Goal: Task Accomplishment & Management: Complete application form

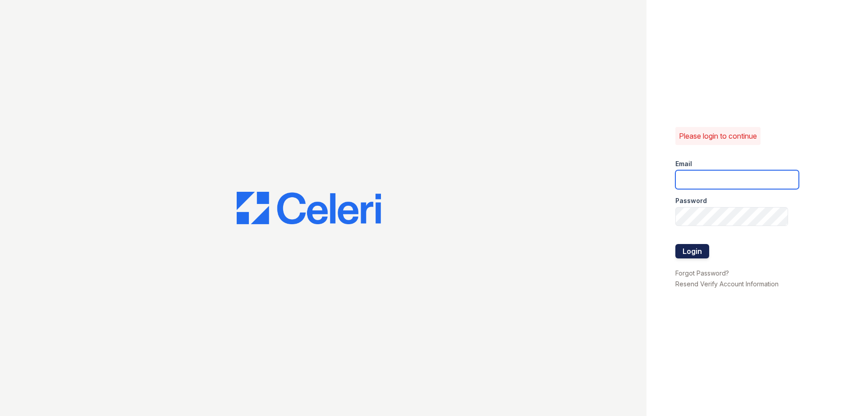
type input "[EMAIL_ADDRESS][DOMAIN_NAME]"
click at [692, 252] on button "Login" at bounding box center [692, 251] width 34 height 14
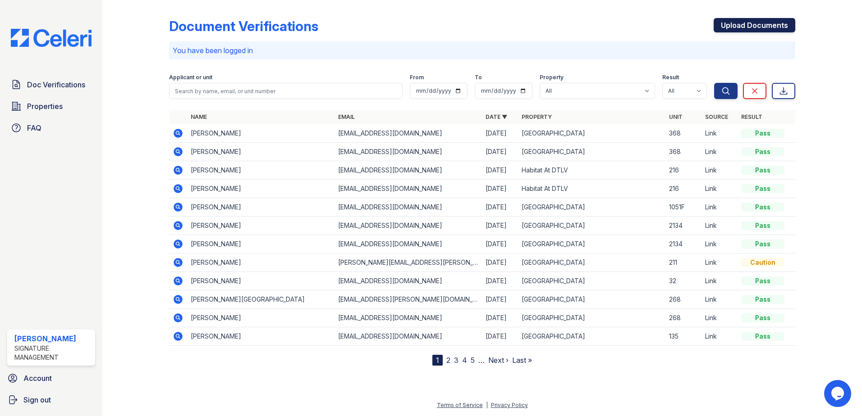
click at [743, 25] on link "Upload Documents" at bounding box center [754, 25] width 82 height 14
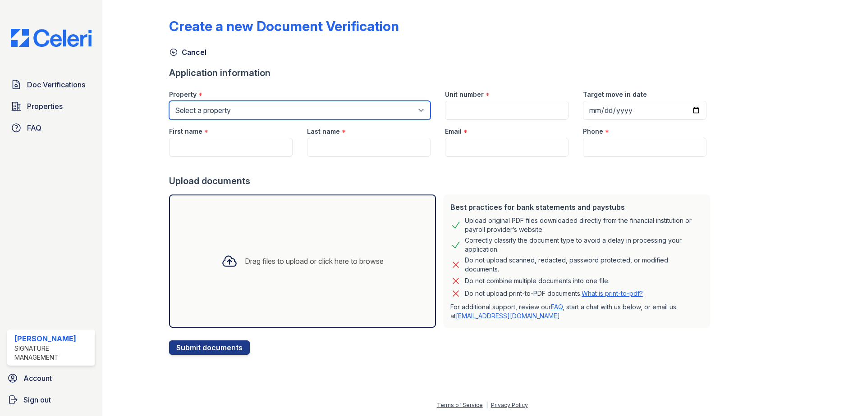
click at [238, 107] on select "Select a property [GEOGRAPHIC_DATA] Elevate Townhomes Habitat At [GEOGRAPHIC_DA…" at bounding box center [299, 110] width 261 height 19
select select "4658"
click at [169, 101] on select "Select a property [GEOGRAPHIC_DATA] Elevate Townhomes Habitat At [GEOGRAPHIC_DA…" at bounding box center [299, 110] width 261 height 19
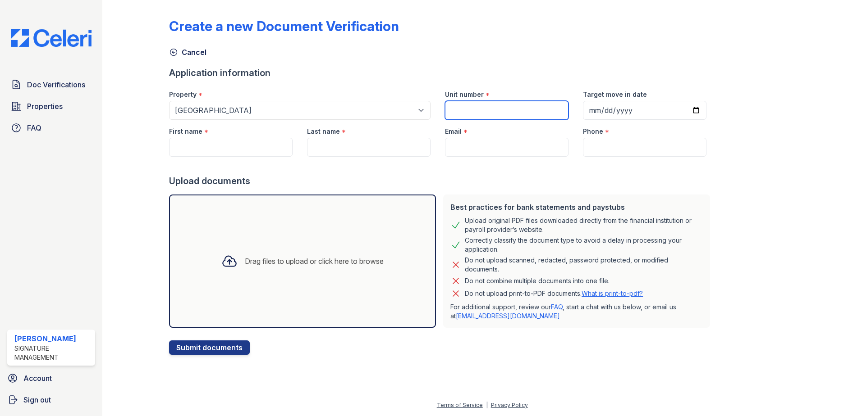
click at [474, 115] on input "Unit number" at bounding box center [506, 110] width 123 height 19
type input "123FURN"
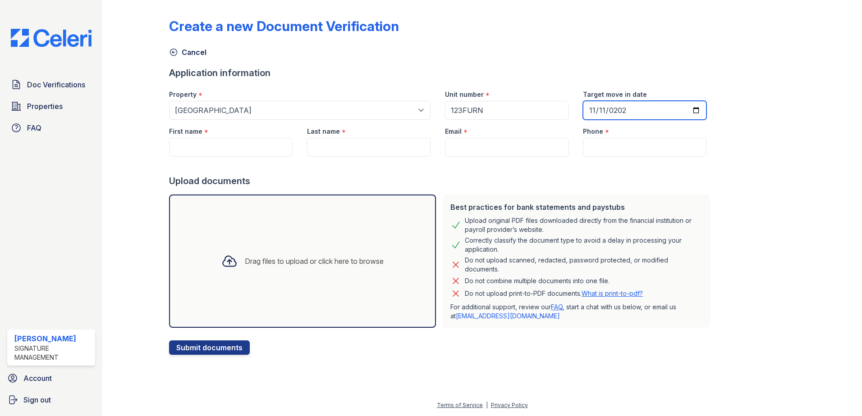
type input "[DATE]"
click at [711, 89] on div "Create a new Document Verification Cancel Application information Property * Se…" at bounding box center [482, 180] width 626 height 352
click at [219, 153] on input "First name" at bounding box center [230, 147] width 123 height 19
type input "r"
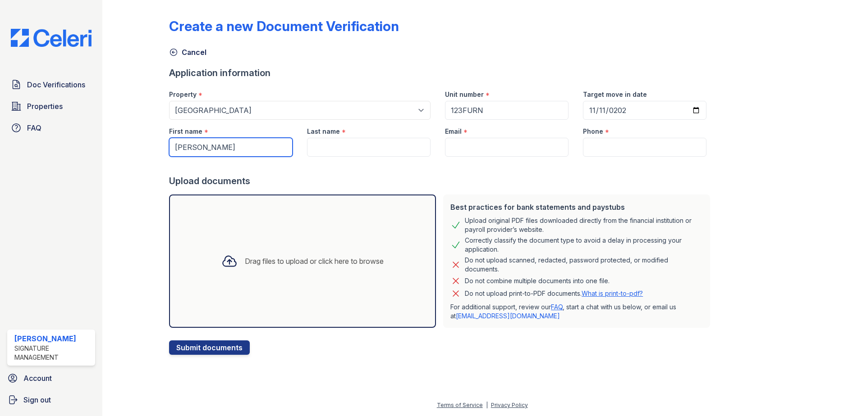
type input "[PERSON_NAME]"
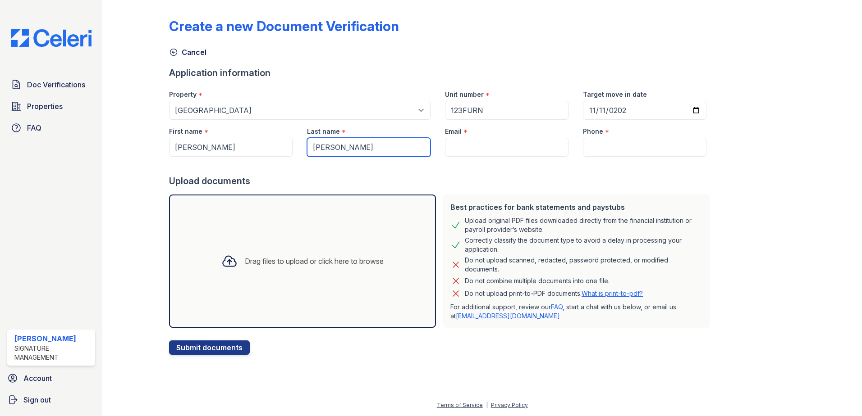
type input "[PERSON_NAME]"
paste input "[EMAIL_ADDRESS][DOMAIN_NAME]"
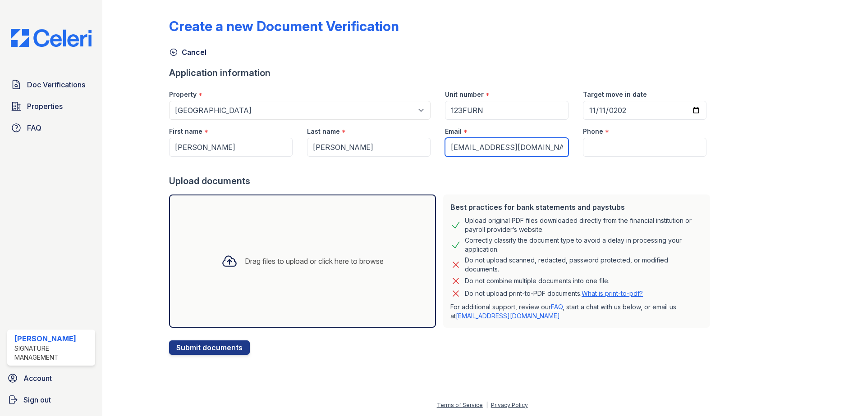
type input "[EMAIL_ADDRESS][DOMAIN_NAME]"
click at [839, 169] on div at bounding box center [821, 180] width 52 height 352
click at [639, 145] on input "Phone" at bounding box center [644, 147] width 123 height 19
paste input "[PHONE_NUMBER]"
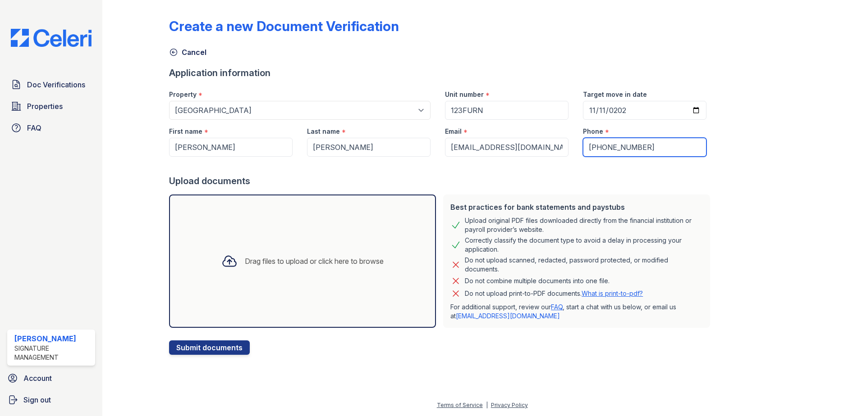
type input "[PHONE_NUMBER]"
click at [758, 159] on div "Create a new Document Verification Cancel Application information Property * Se…" at bounding box center [482, 180] width 626 height 352
click at [204, 349] on button "Submit documents" at bounding box center [209, 348] width 81 height 14
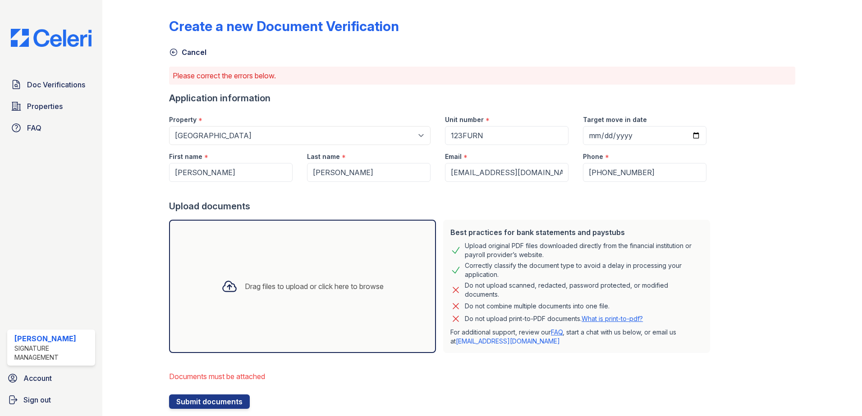
click at [253, 309] on div "Drag files to upload or click here to browse" at bounding box center [302, 286] width 267 height 133
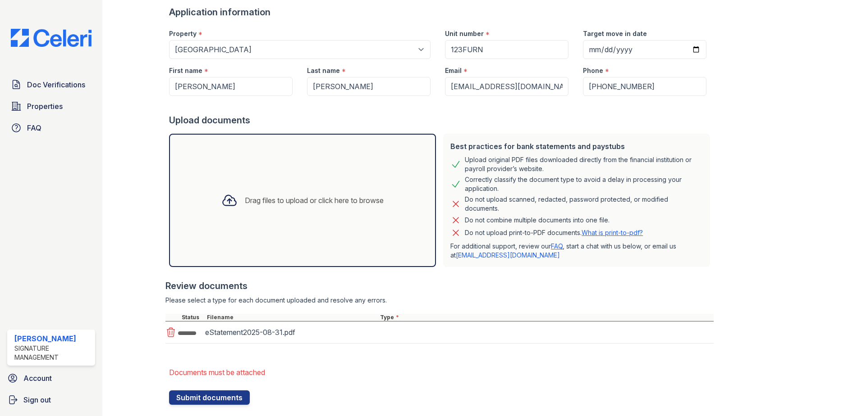
scroll to position [105, 0]
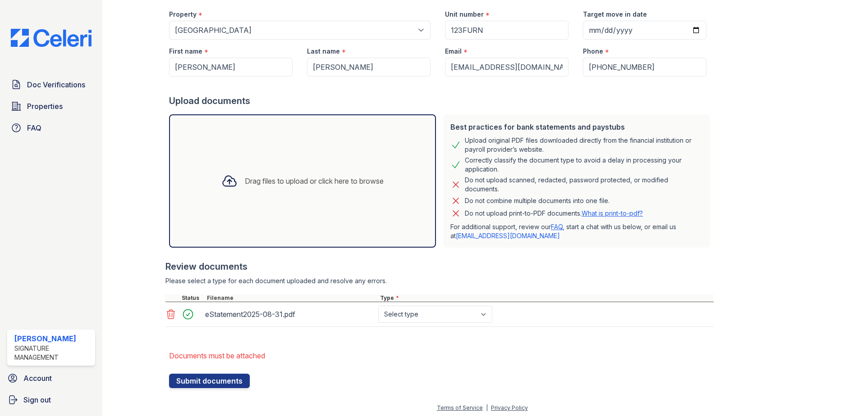
click at [258, 197] on div "Drag files to upload or click here to browse" at bounding box center [302, 180] width 267 height 133
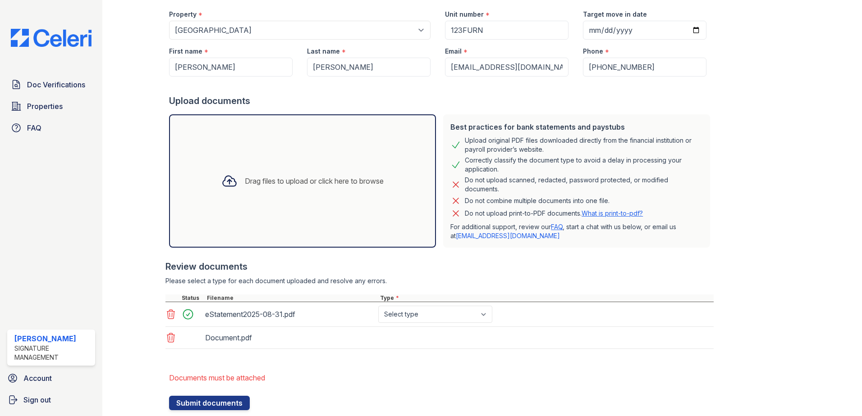
scroll to position [130, 0]
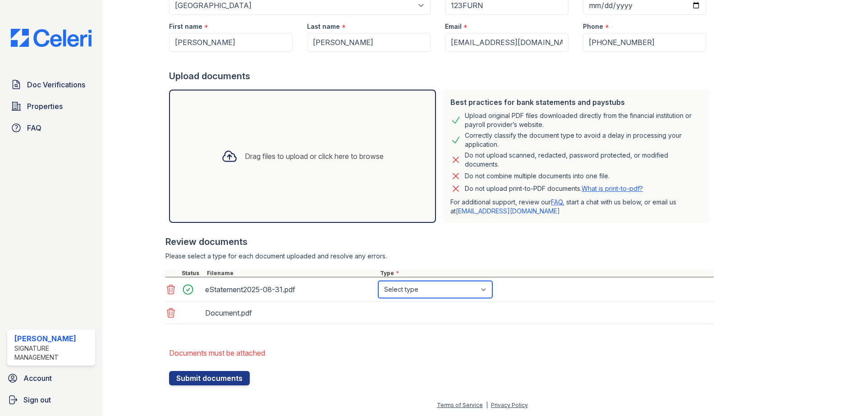
click at [437, 294] on select "Select type Paystub Bank Statement Offer Letter Tax Documents Benefit Award Let…" at bounding box center [435, 289] width 114 height 17
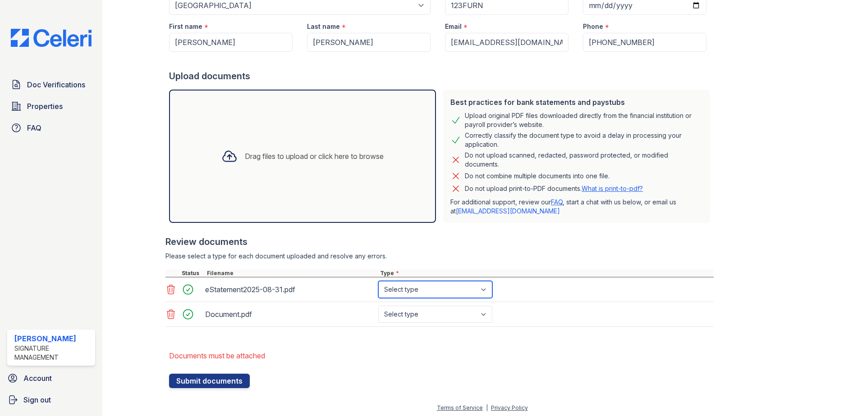
click at [439, 294] on select "Select type Paystub Bank Statement Offer Letter Tax Documents Benefit Award Let…" at bounding box center [435, 289] width 114 height 17
select select "bank_statement"
click at [378, 281] on select "Select type Paystub Bank Statement Offer Letter Tax Documents Benefit Award Let…" at bounding box center [435, 289] width 114 height 17
click at [438, 312] on select "Select type Paystub Bank Statement Offer Letter Tax Documents Benefit Award Let…" at bounding box center [435, 314] width 114 height 17
select select "bank_statement"
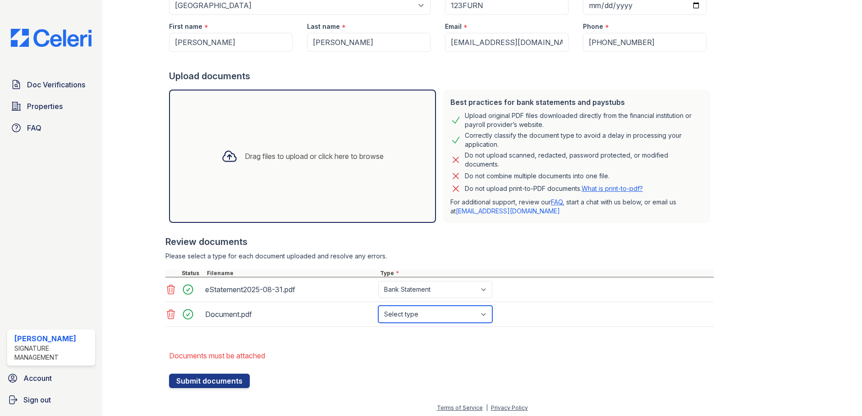
click at [378, 306] on select "Select type Paystub Bank Statement Offer Letter Tax Documents Benefit Award Let…" at bounding box center [435, 314] width 114 height 17
click at [526, 360] on li "Documents must be attached" at bounding box center [441, 356] width 544 height 18
click at [219, 381] on button "Submit documents" at bounding box center [209, 381] width 81 height 14
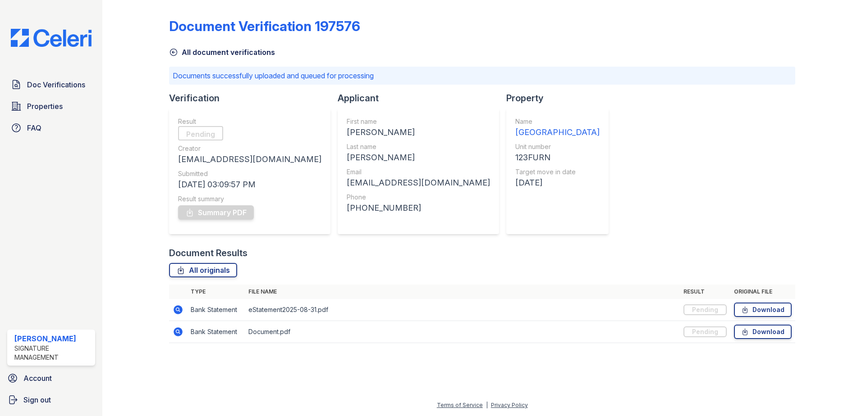
click at [650, 155] on div "Document Verification 197576 All document verifications Documents successfully …" at bounding box center [482, 178] width 626 height 349
click at [603, 175] on div "Document Verification 197576 All document verifications Documents successfully …" at bounding box center [482, 178] width 626 height 349
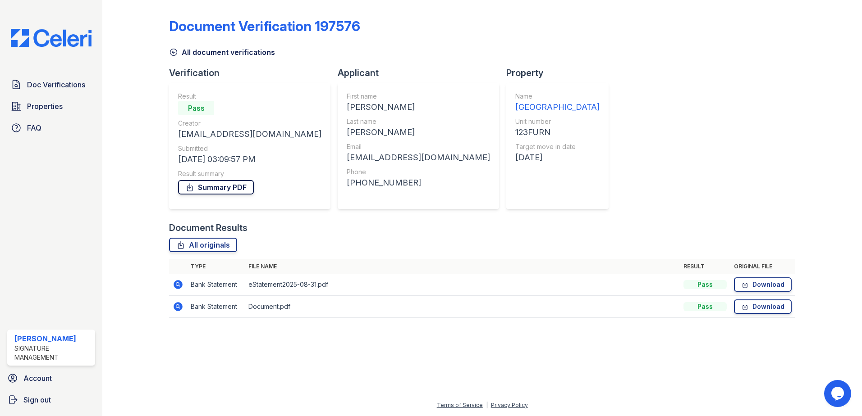
click at [217, 184] on link "Summary PDF" at bounding box center [216, 187] width 76 height 14
click at [671, 167] on div "Document Verification 197576 All document verifications Verification Result Pas…" at bounding box center [482, 166] width 626 height 324
click at [742, 282] on icon at bounding box center [745, 284] width 8 height 9
click at [754, 311] on link "Download" at bounding box center [763, 307] width 58 height 14
click at [689, 148] on div "Document Verification 197576 All document verifications Verification Result Pas…" at bounding box center [482, 166] width 626 height 324
